Goal: Complete application form: Complete application form

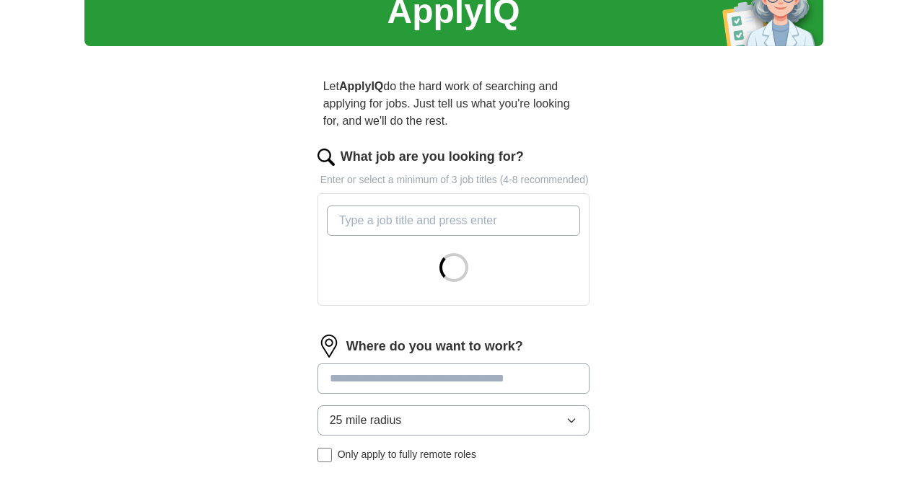
scroll to position [69, 0]
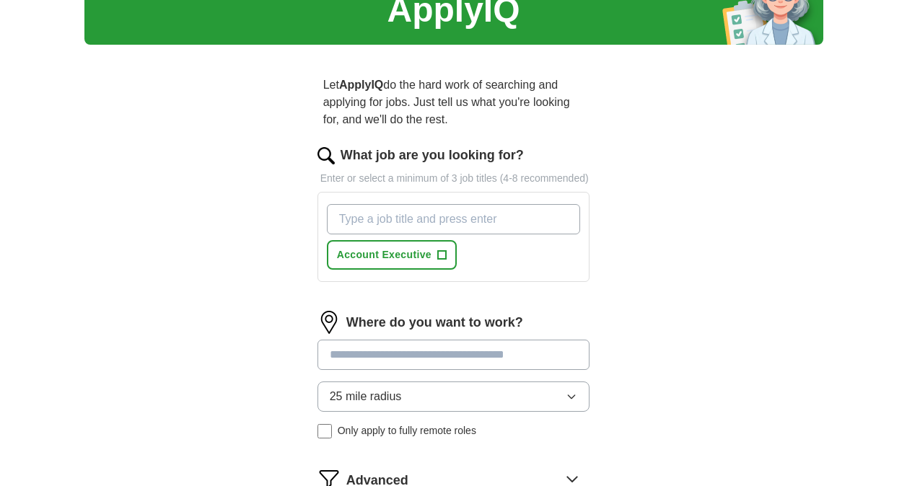
click at [485, 229] on input "What job are you looking for?" at bounding box center [454, 219] width 254 height 30
type input "Business Development Manager"
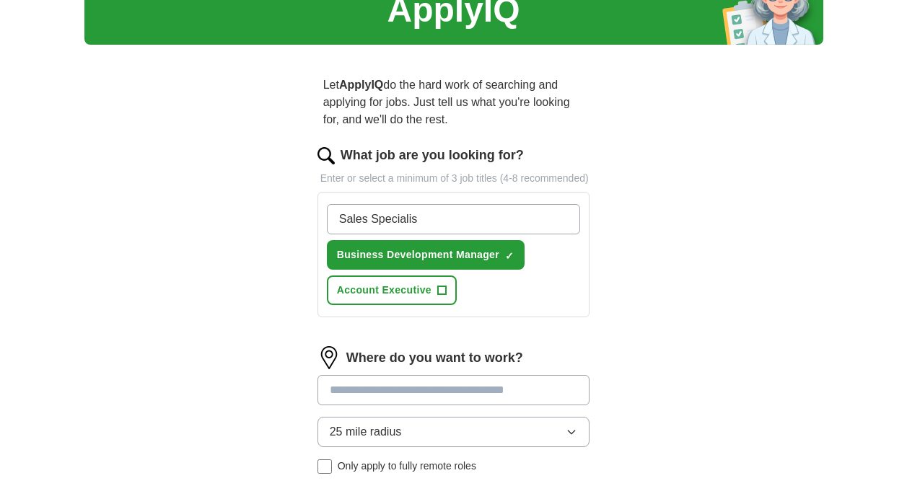
type input "Sales Specialist"
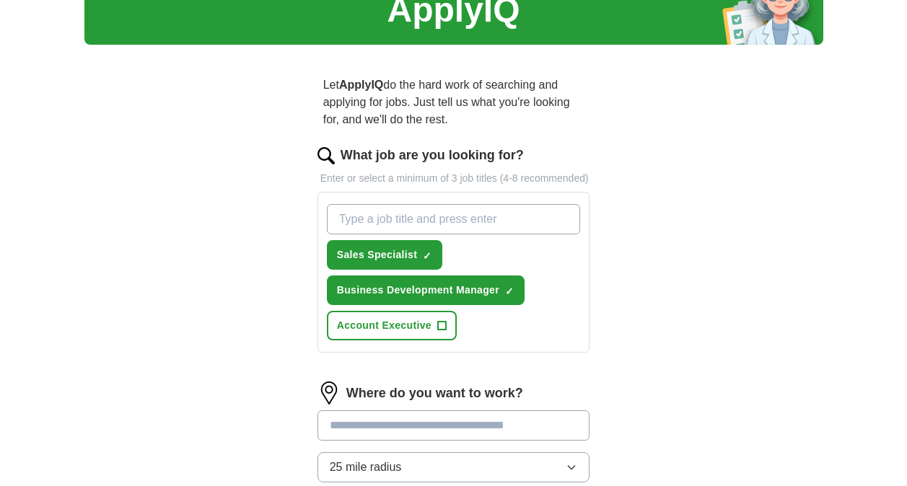
type input "M"
type input "Pharmaceutical Sales Manager"
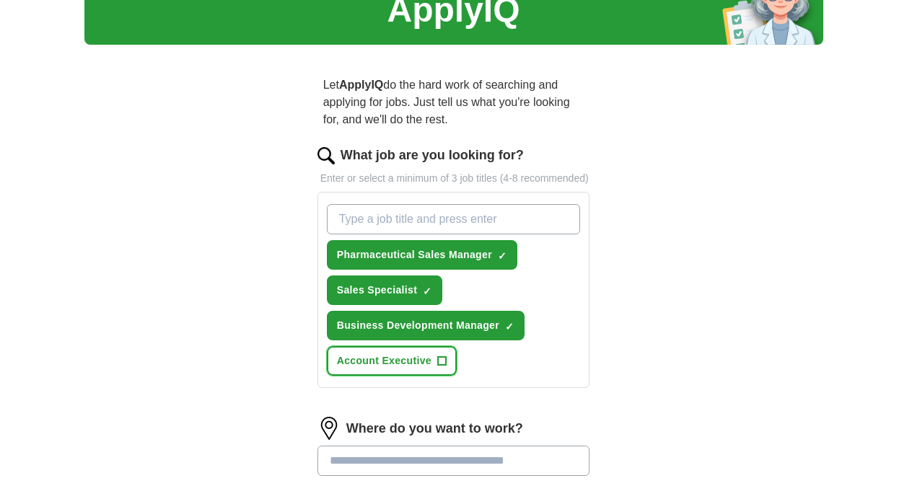
click at [444, 356] on span "+" at bounding box center [441, 362] width 9 height 12
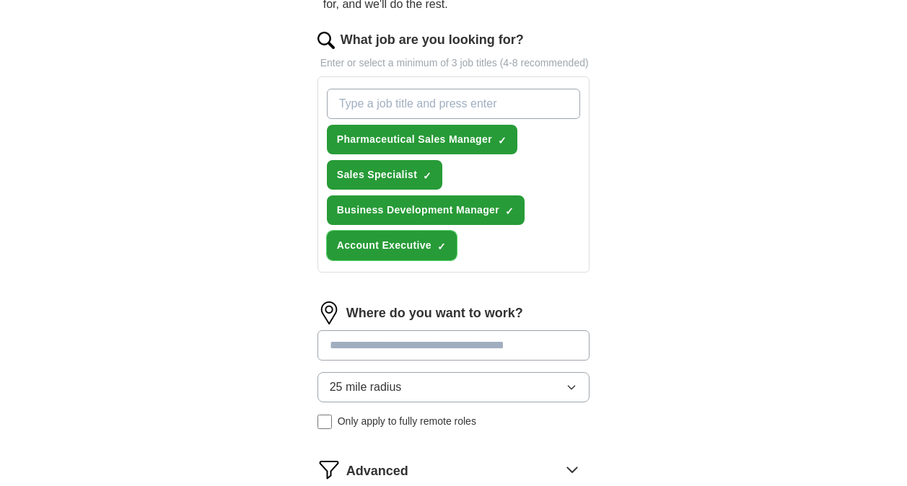
scroll to position [183, 0]
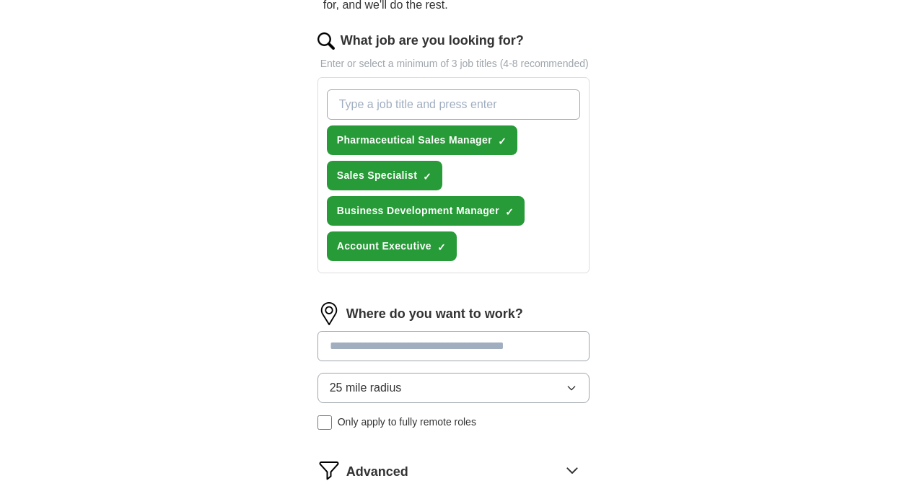
click at [478, 337] on input at bounding box center [454, 346] width 273 height 30
type input "*********"
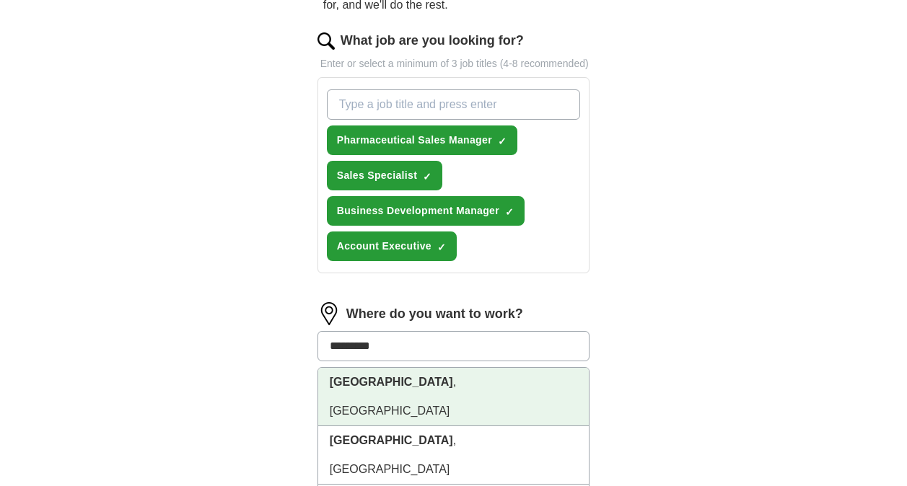
click at [442, 374] on li "[GEOGRAPHIC_DATA] , [GEOGRAPHIC_DATA]" at bounding box center [453, 397] width 271 height 58
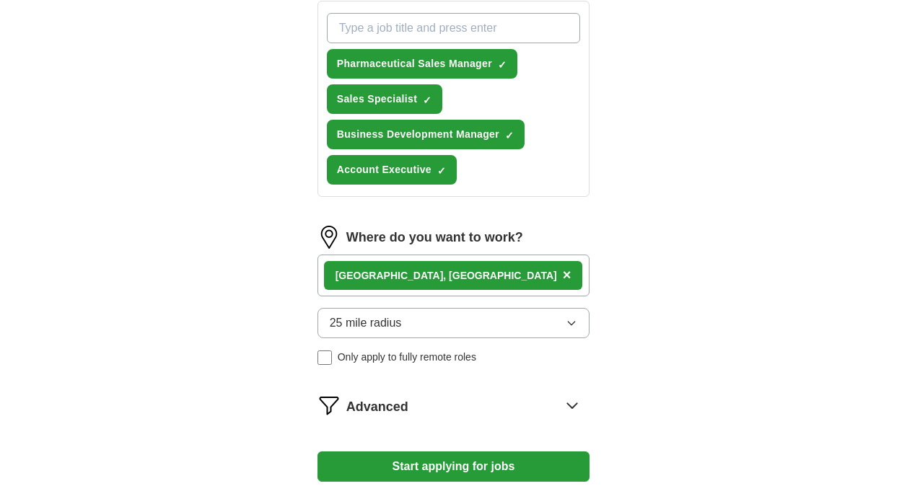
scroll to position [261, 0]
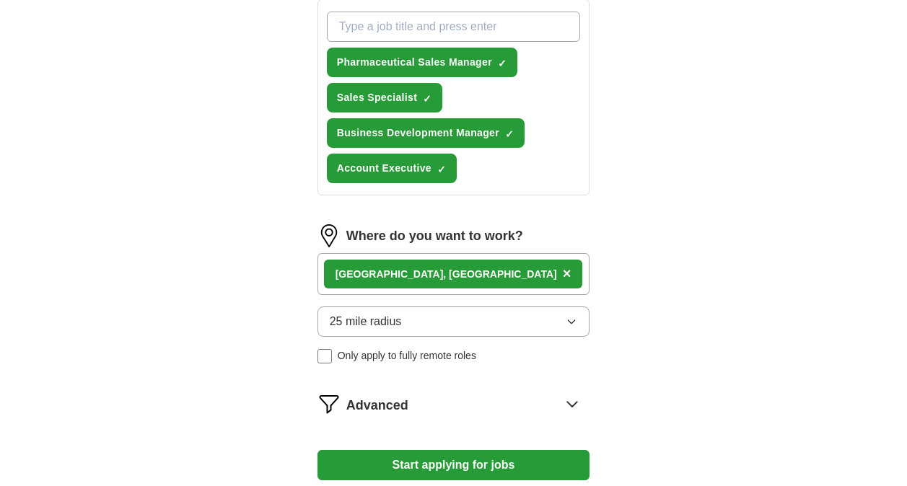
click at [376, 325] on span "25 mile radius" at bounding box center [366, 321] width 72 height 17
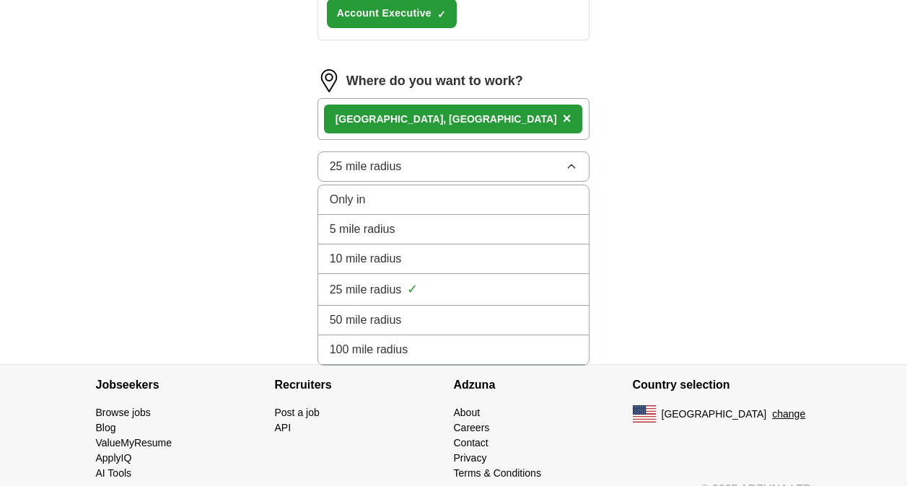
scroll to position [417, 0]
click at [398, 318] on span "50 mile radius" at bounding box center [366, 319] width 72 height 17
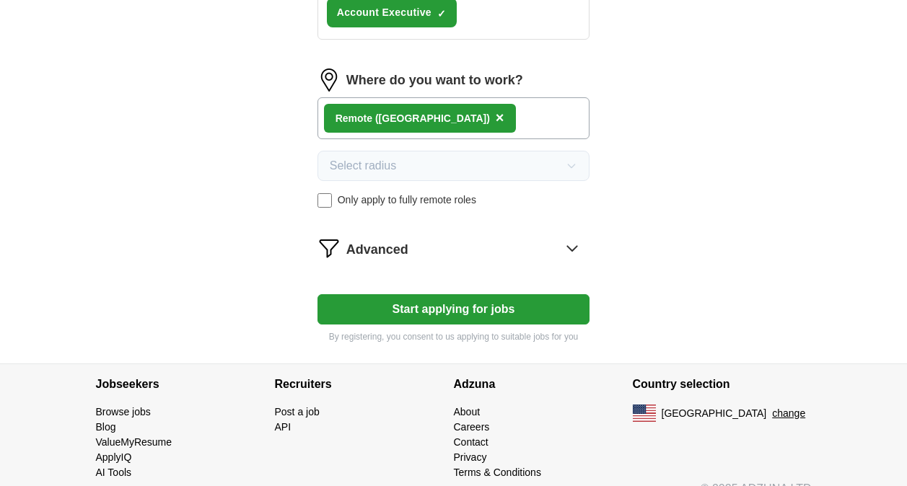
click at [332, 198] on label "Only apply to fully remote roles" at bounding box center [454, 200] width 273 height 15
click at [476, 126] on div "[GEOGRAPHIC_DATA] , [GEOGRAPHIC_DATA] ×" at bounding box center [454, 118] width 273 height 42
click at [476, 117] on div "[GEOGRAPHIC_DATA] , [GEOGRAPHIC_DATA] ×" at bounding box center [454, 118] width 273 height 42
click at [508, 250] on div "Advanced" at bounding box center [468, 248] width 244 height 23
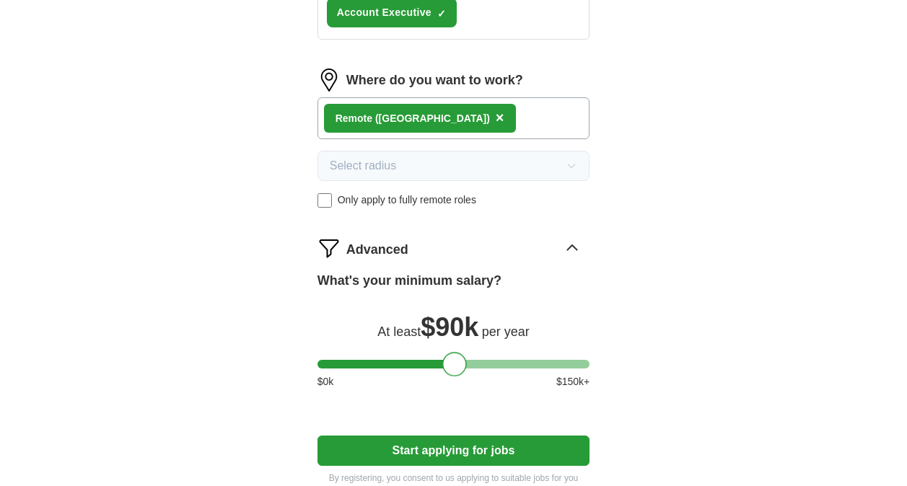
drag, startPoint x: 327, startPoint y: 358, endPoint x: 451, endPoint y: 345, distance: 124.8
click at [451, 345] on div "What's your minimum salary? At least $ 90k per year $ 0 k $ 150 k+" at bounding box center [454, 336] width 273 height 130
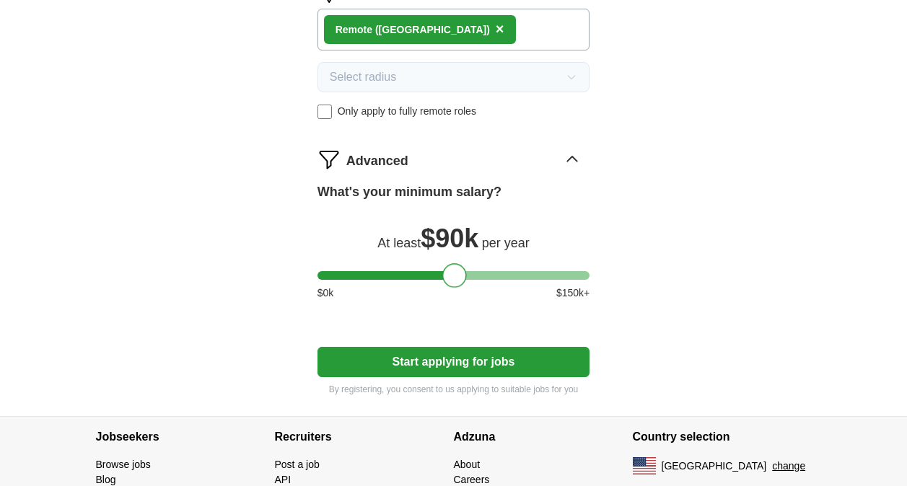
scroll to position [508, 0]
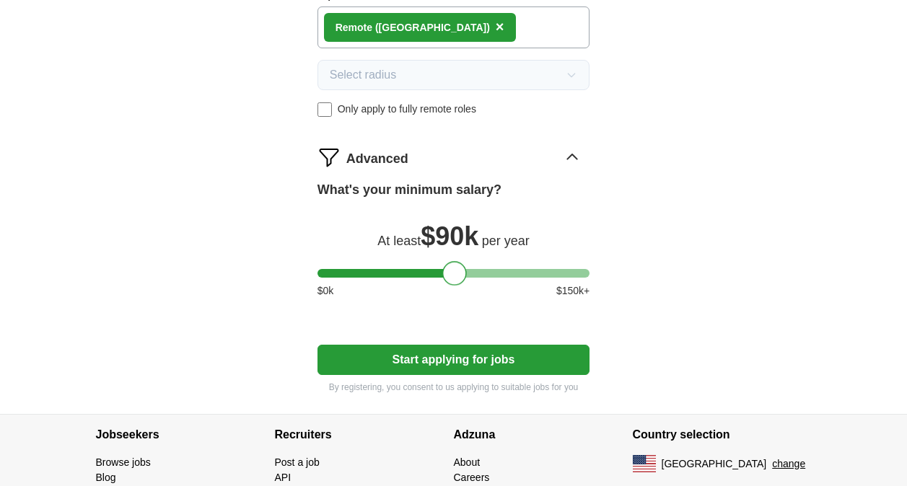
click at [470, 356] on button "Start applying for jobs" at bounding box center [454, 360] width 273 height 30
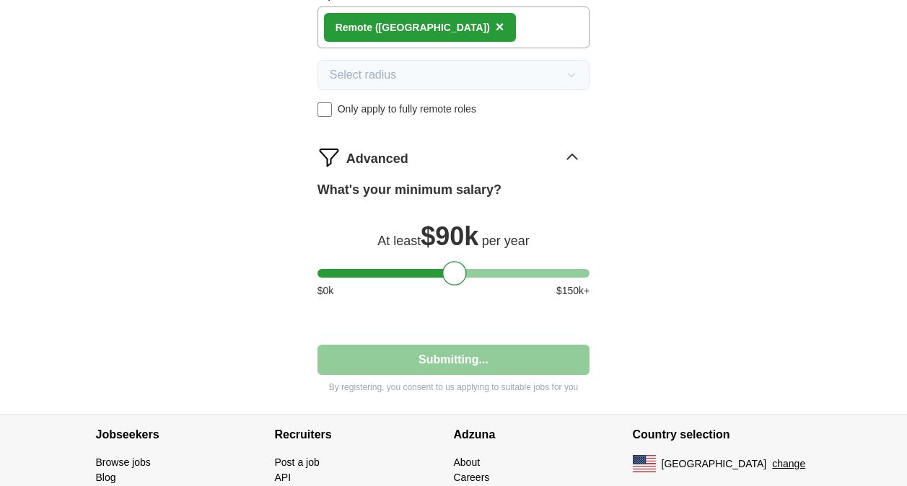
select select "**"
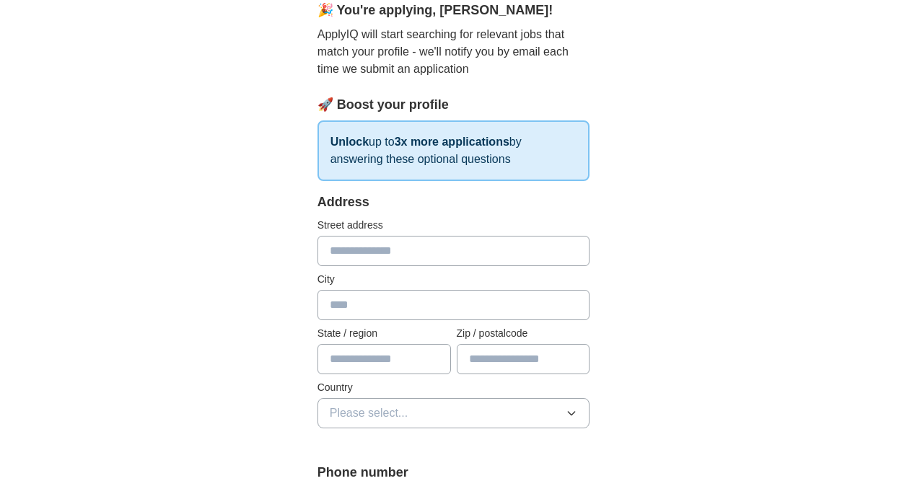
scroll to position [165, 0]
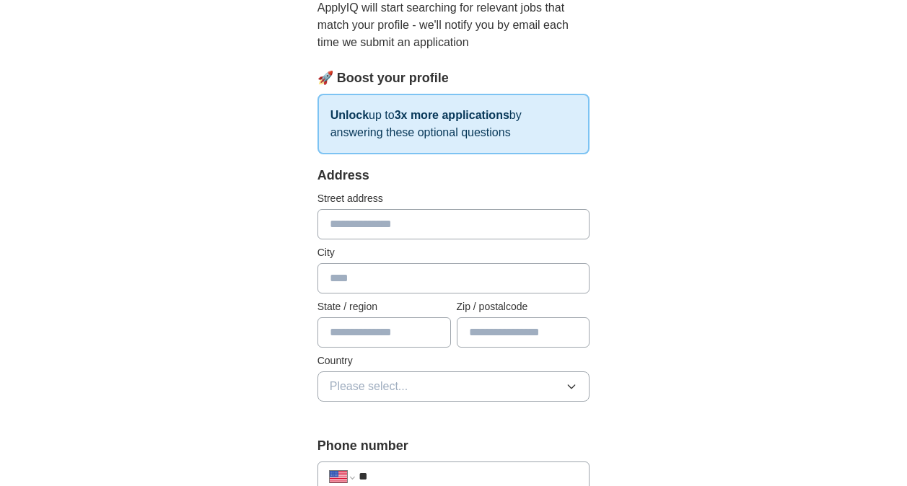
click at [499, 232] on input "text" at bounding box center [454, 224] width 273 height 30
type input "**********"
type input "********"
type input "*****"
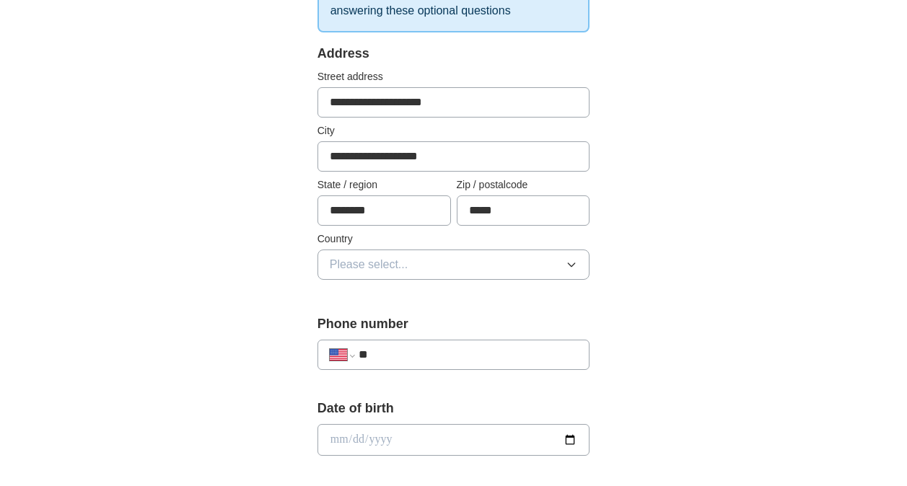
scroll to position [288, 0]
click at [442, 273] on button "Please select..." at bounding box center [454, 264] width 273 height 30
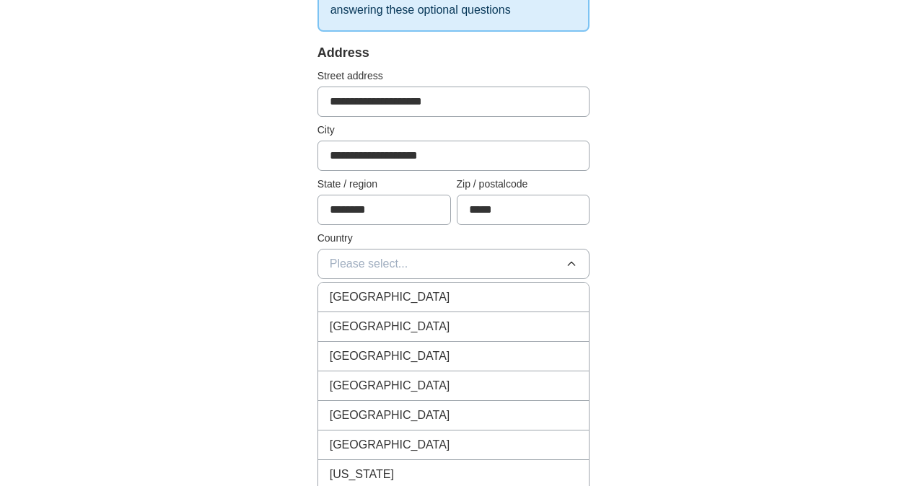
click at [434, 320] on div "[GEOGRAPHIC_DATA]" at bounding box center [454, 326] width 248 height 17
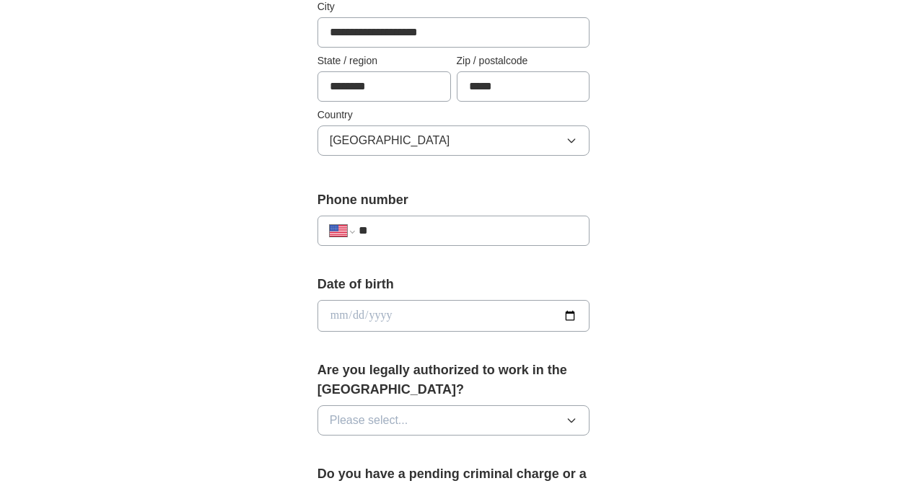
scroll to position [413, 0]
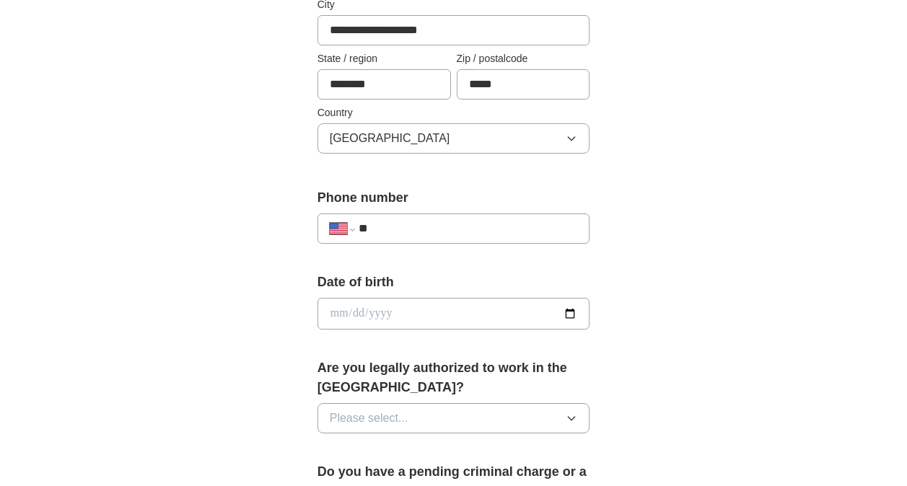
click at [427, 234] on input "**" at bounding box center [468, 228] width 219 height 17
type input "**********"
click at [412, 313] on input "date" at bounding box center [454, 314] width 273 height 32
click at [569, 309] on input "date" at bounding box center [454, 314] width 273 height 32
type input "**********"
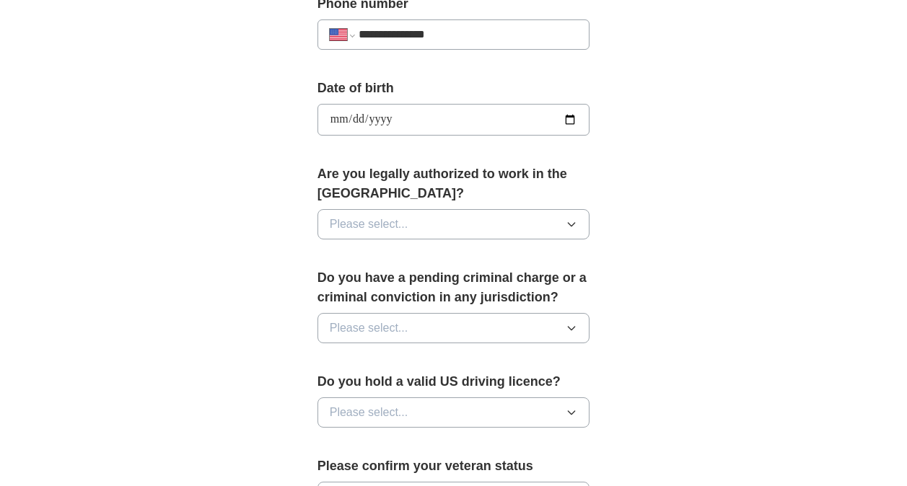
scroll to position [614, 0]
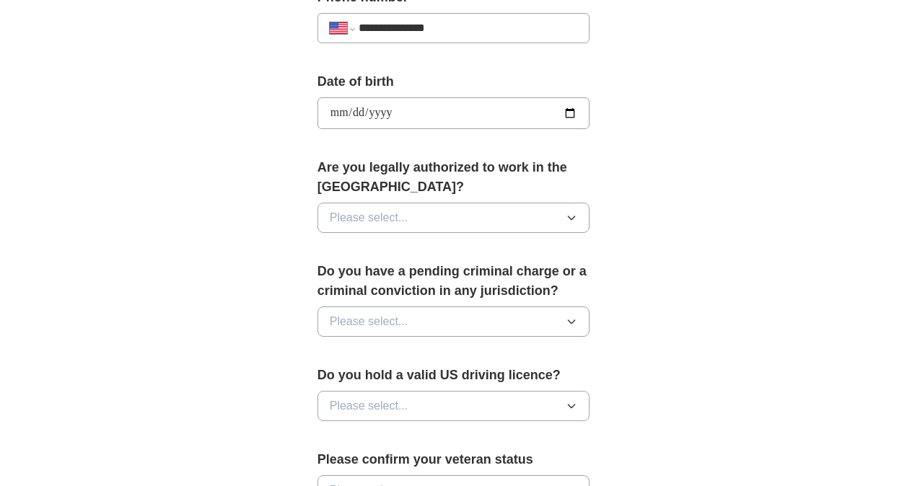
click at [412, 218] on button "Please select..." at bounding box center [454, 218] width 273 height 30
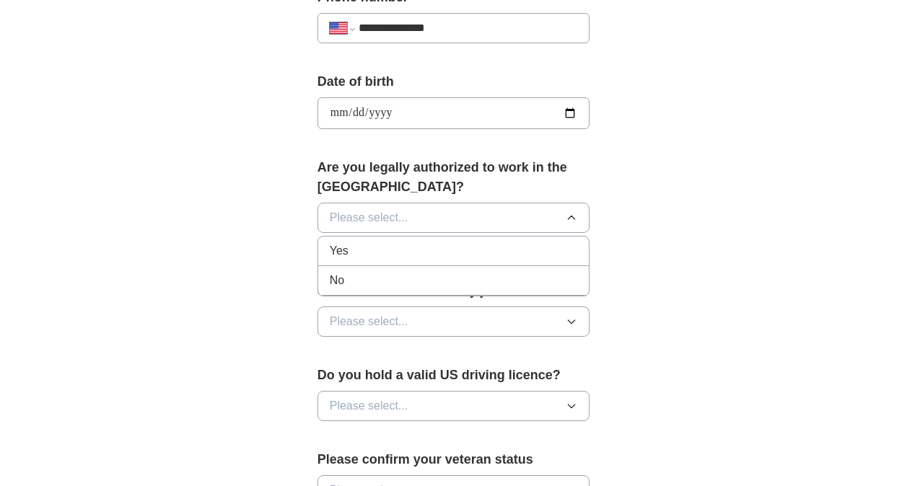
click at [403, 246] on div "Yes" at bounding box center [454, 250] width 248 height 17
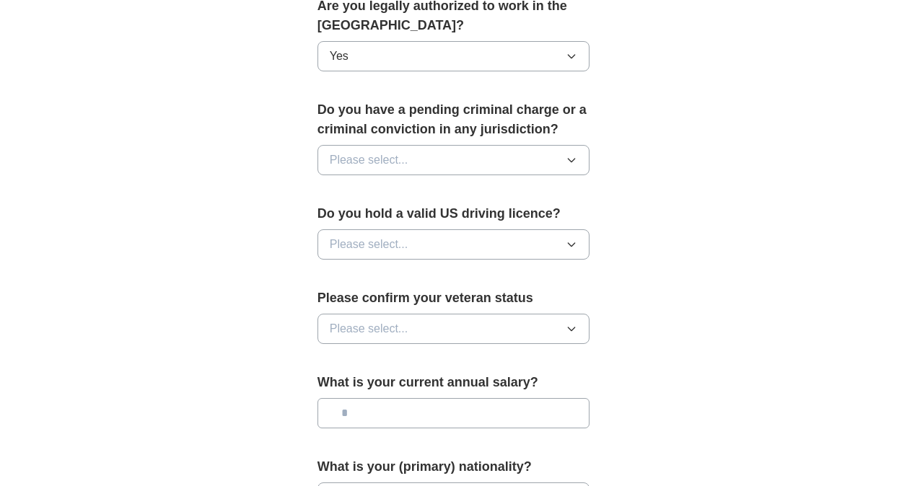
scroll to position [776, 0]
click at [434, 161] on button "Please select..." at bounding box center [454, 159] width 273 height 30
click at [397, 226] on div "No" at bounding box center [454, 222] width 248 height 17
click at [398, 248] on span "Please select..." at bounding box center [369, 243] width 79 height 17
click at [395, 275] on div "Yes" at bounding box center [454, 276] width 248 height 17
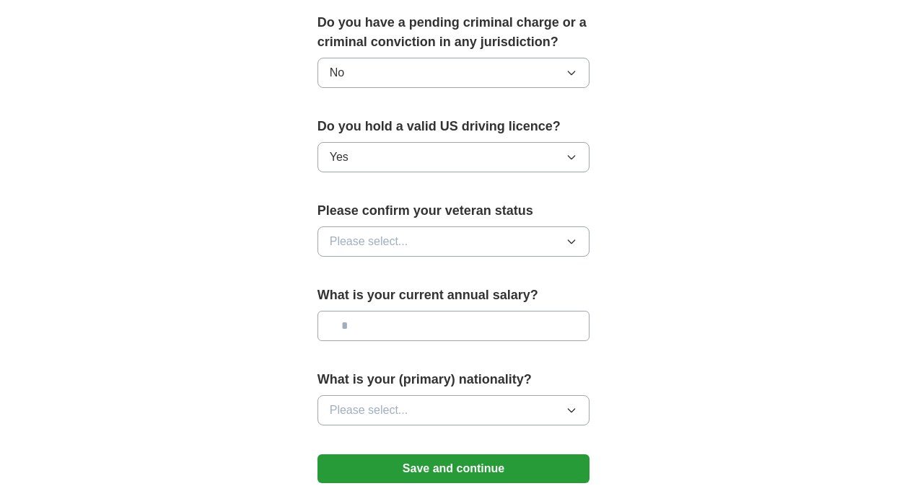
scroll to position [865, 0]
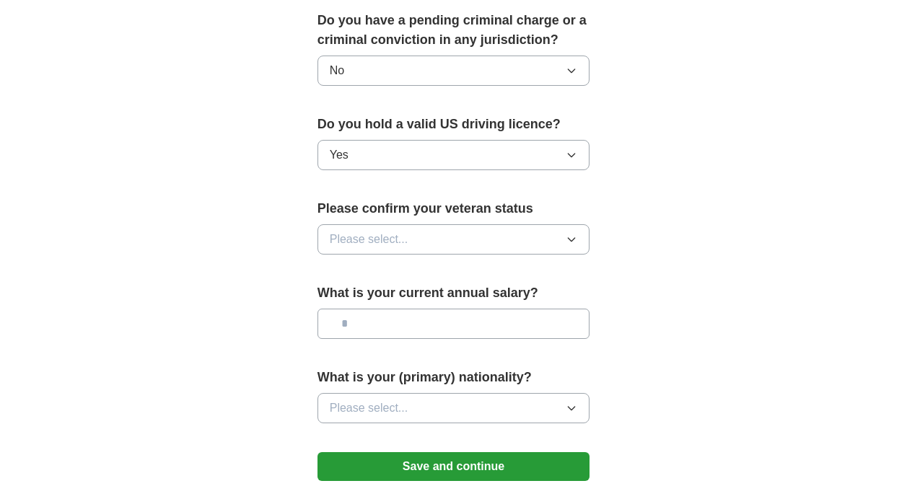
click at [424, 237] on button "Please select..." at bounding box center [454, 239] width 273 height 30
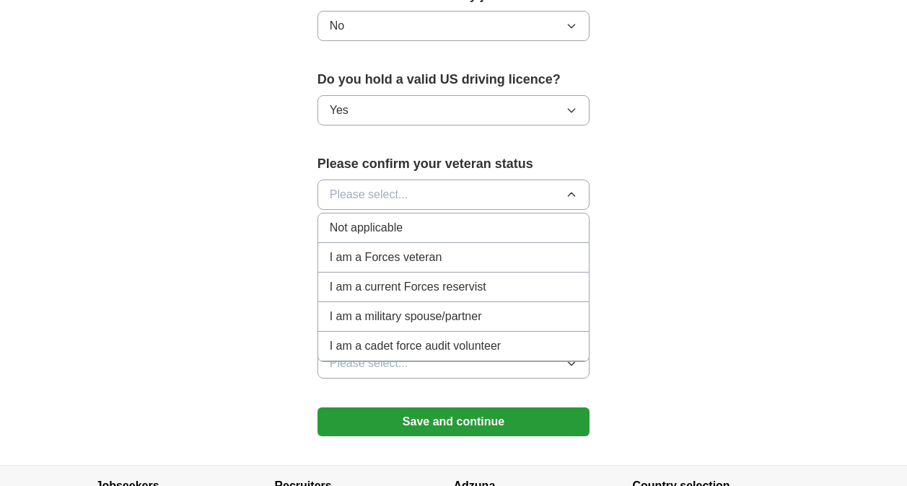
scroll to position [909, 0]
click at [458, 219] on li "Not applicable" at bounding box center [453, 229] width 271 height 30
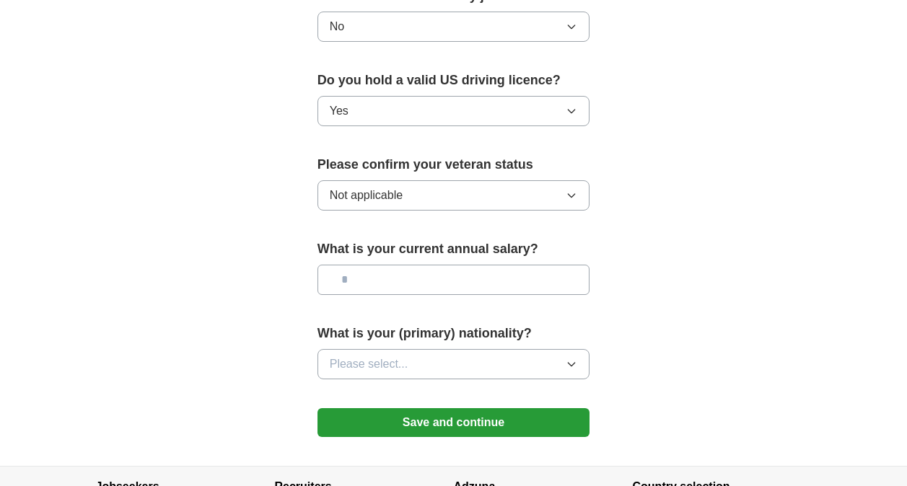
click at [438, 294] on input "text" at bounding box center [454, 280] width 273 height 30
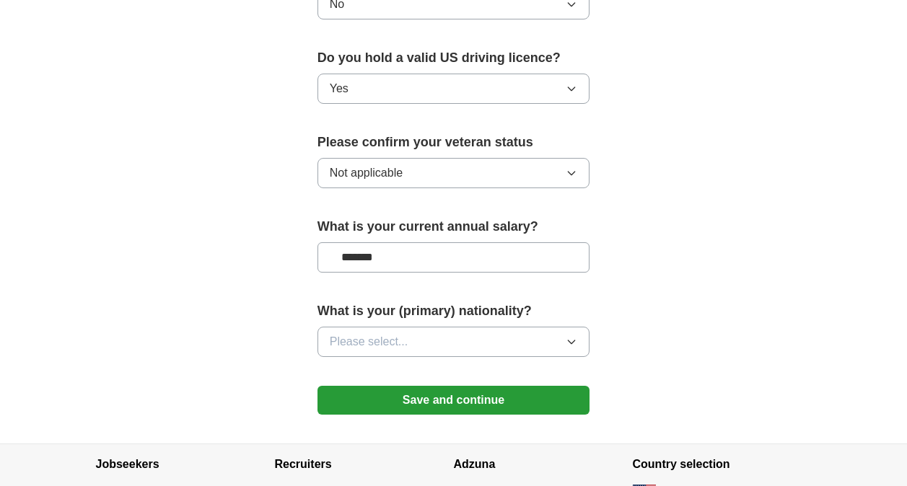
scroll to position [933, 0]
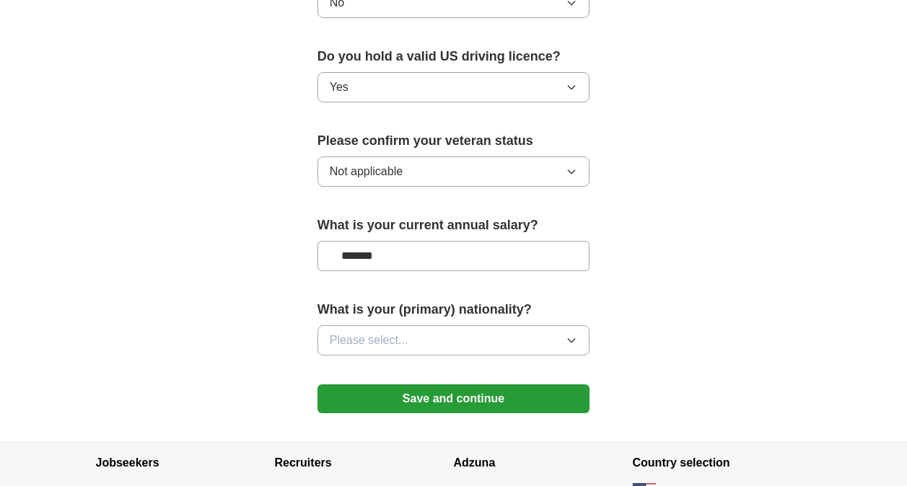
type input "*******"
click at [450, 330] on button "Please select..." at bounding box center [454, 340] width 273 height 30
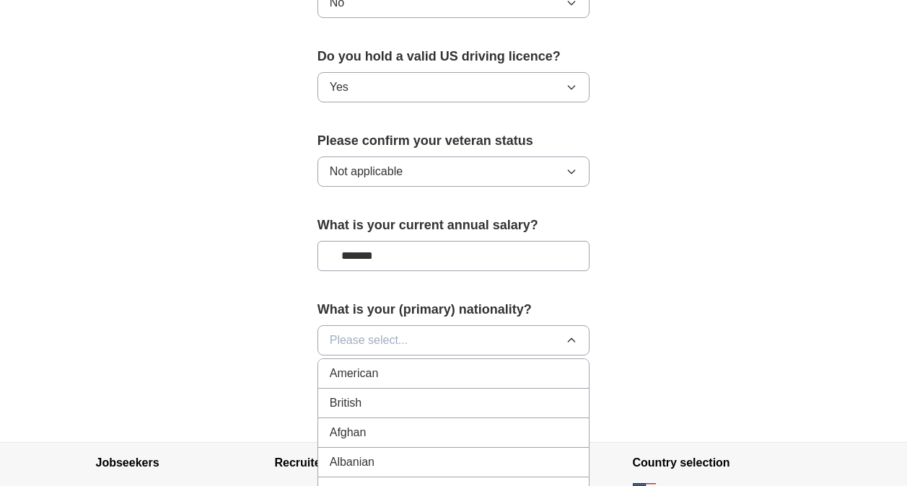
click at [427, 369] on div "American" at bounding box center [454, 373] width 248 height 17
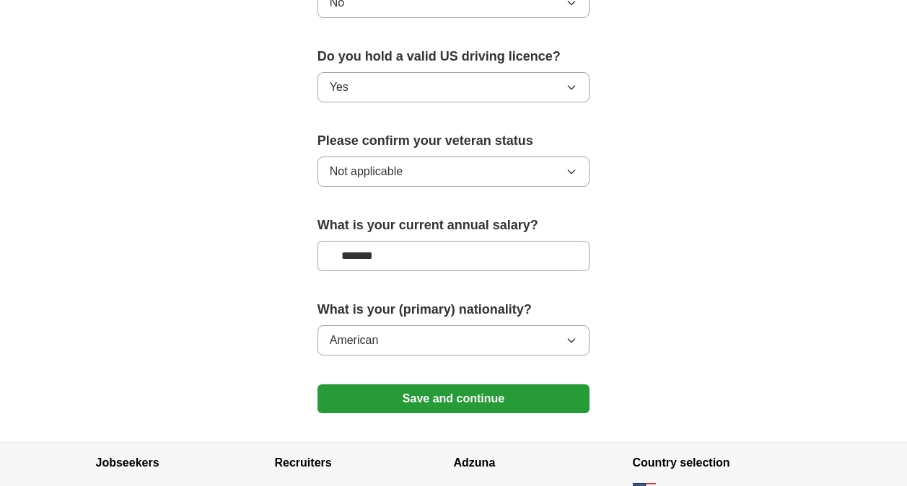
click at [431, 395] on button "Save and continue" at bounding box center [454, 399] width 273 height 29
